Goal: Navigation & Orientation: Find specific page/section

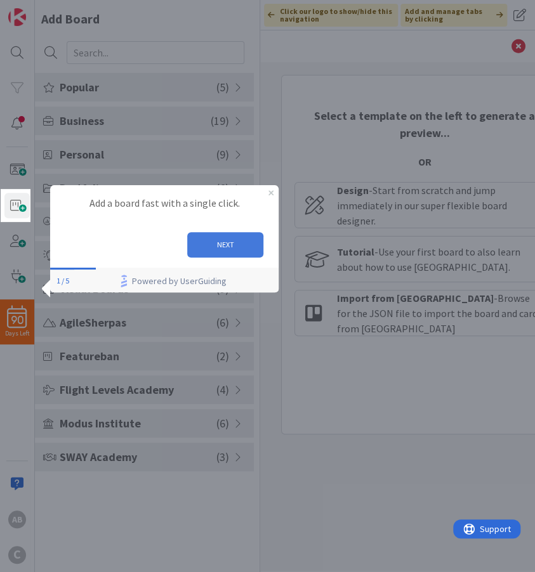
click at [232, 245] on button "NEXT" at bounding box center [225, 243] width 76 height 25
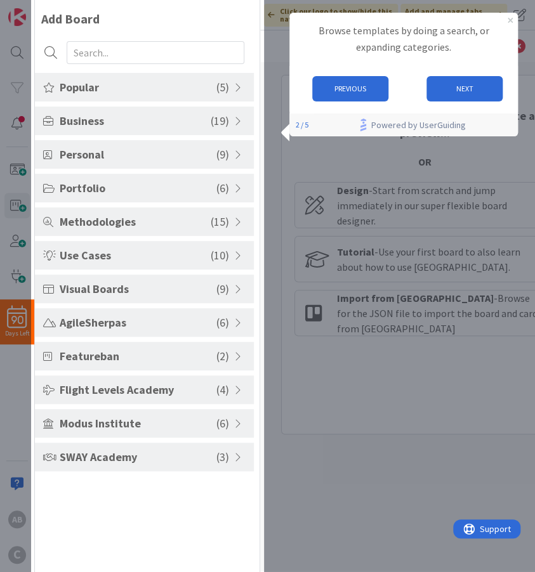
click at [121, 457] on div "90 Days Left AB C Add Board Popular ( 5 ) Kanban - Basic Kanban - Fast/Normal T…" at bounding box center [130, 286] width 260 height 572
click at [358, 87] on button "PREVIOUS" at bounding box center [349, 88] width 76 height 25
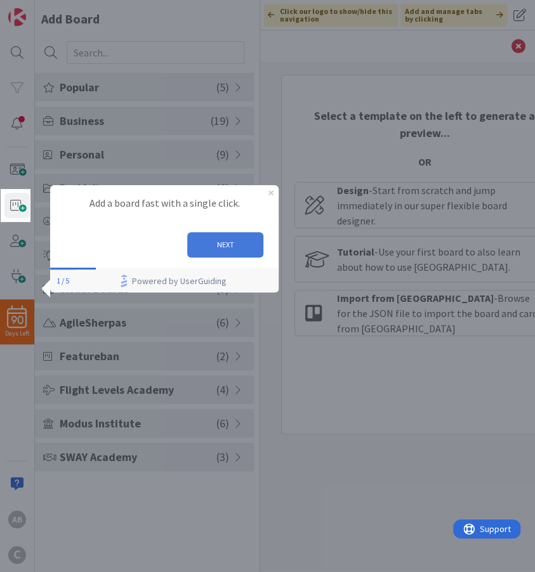
click at [243, 244] on button "NEXT" at bounding box center [225, 243] width 76 height 25
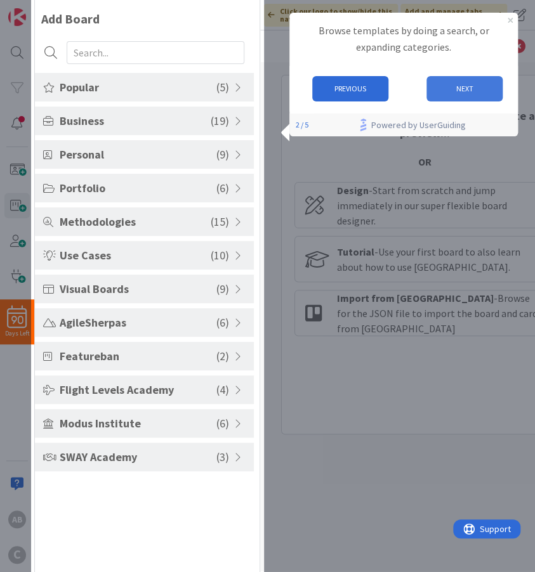
click at [467, 89] on button "NEXT" at bounding box center [464, 88] width 76 height 25
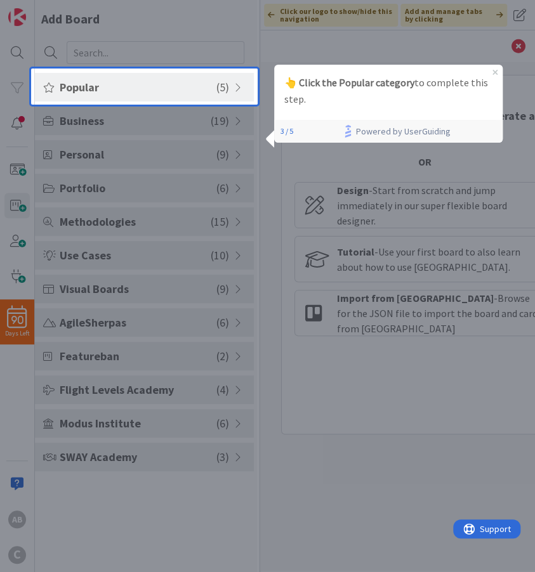
click at [479, 434] on div at bounding box center [395, 286] width 277 height 572
